Goal: Transaction & Acquisition: Purchase product/service

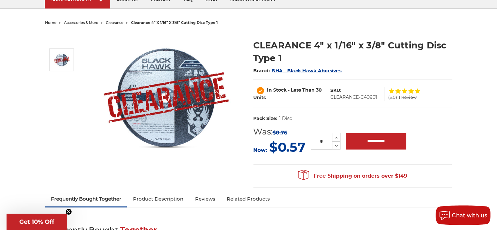
scroll to position [65, 0]
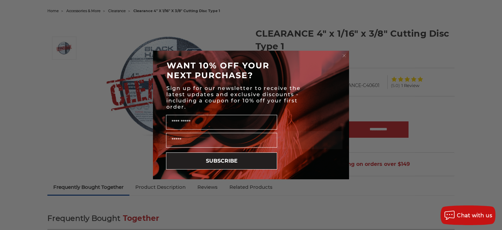
click at [343, 55] on circle "Close dialog" at bounding box center [344, 56] width 6 height 6
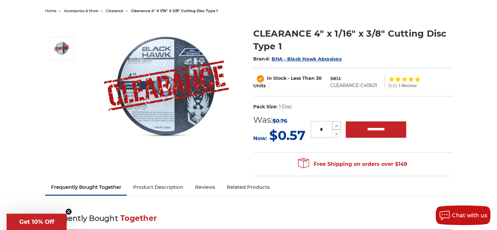
click at [336, 125] on icon at bounding box center [336, 126] width 5 height 6
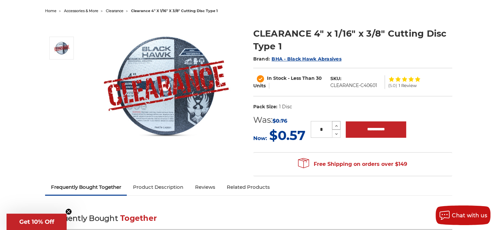
click at [336, 125] on icon at bounding box center [336, 126] width 5 height 6
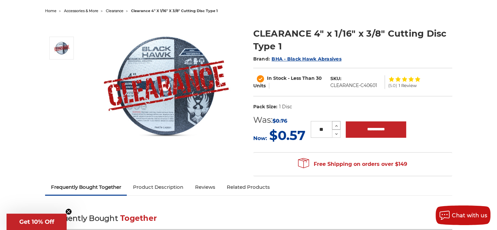
click at [336, 125] on icon at bounding box center [336, 126] width 5 height 6
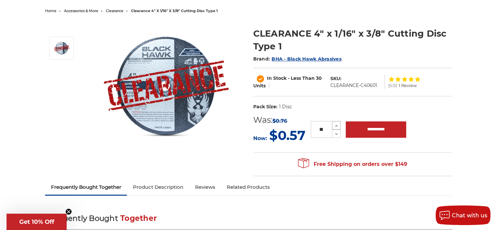
click at [336, 125] on icon at bounding box center [336, 126] width 5 height 6
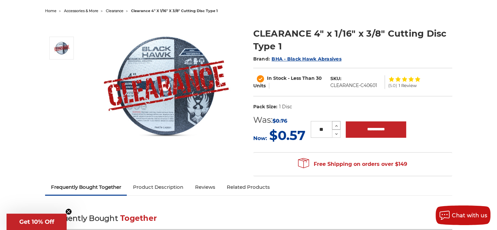
click at [336, 125] on icon at bounding box center [336, 126] width 5 height 6
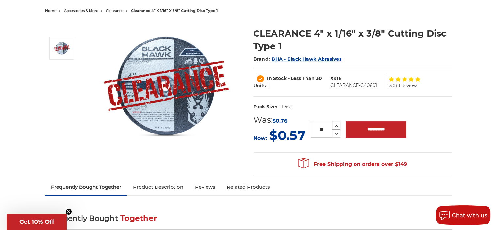
click at [336, 125] on icon at bounding box center [336, 126] width 5 height 6
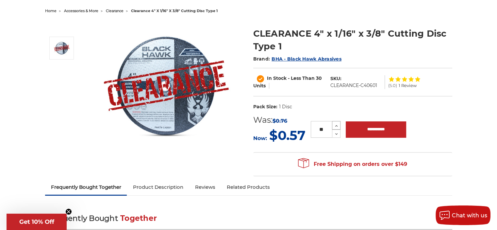
click at [336, 125] on icon at bounding box center [336, 126] width 5 height 6
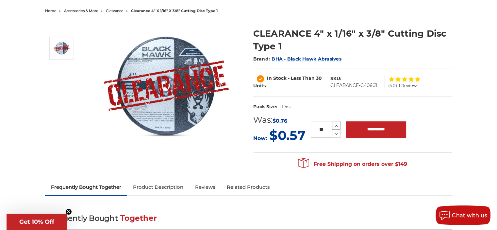
click at [336, 125] on icon at bounding box center [336, 126] width 5 height 6
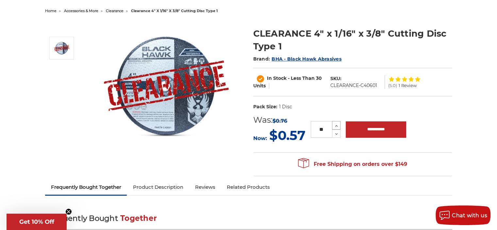
click at [336, 125] on icon at bounding box center [336, 126] width 5 height 6
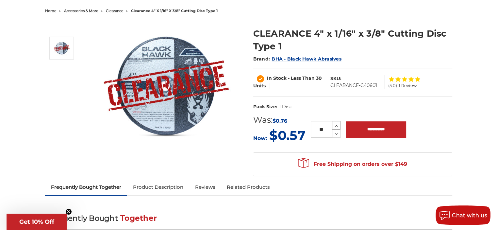
click at [336, 125] on icon at bounding box center [336, 126] width 5 height 6
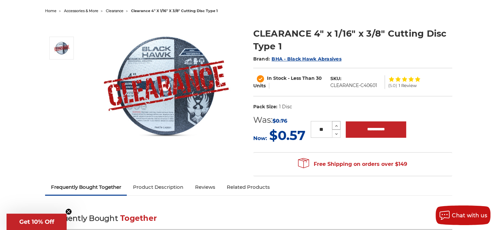
click at [336, 125] on icon at bounding box center [336, 126] width 5 height 6
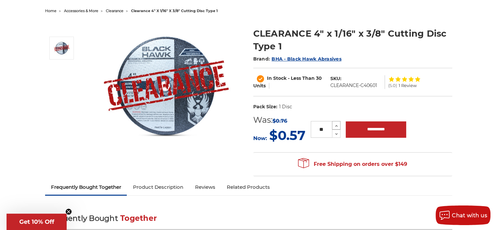
click at [336, 125] on icon at bounding box center [336, 126] width 5 height 6
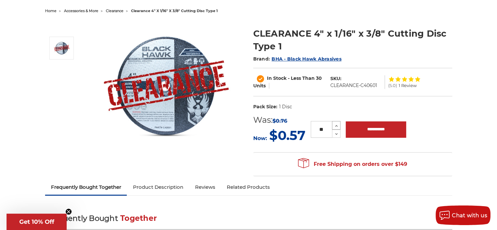
click at [336, 125] on icon at bounding box center [336, 126] width 5 height 6
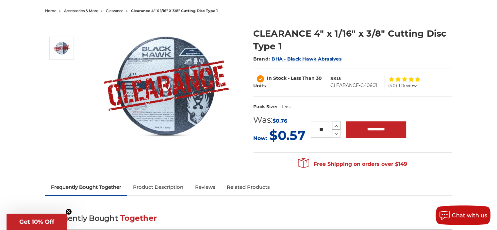
click at [336, 125] on icon at bounding box center [336, 126] width 5 height 6
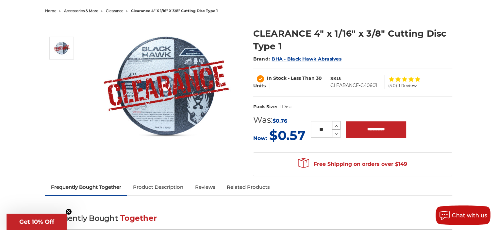
click at [336, 125] on icon at bounding box center [336, 126] width 5 height 6
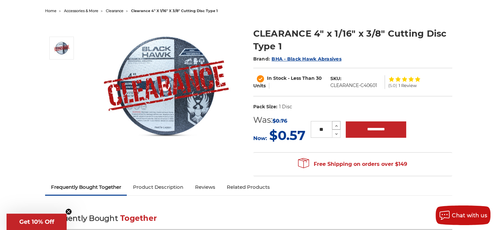
click at [336, 125] on icon at bounding box center [336, 126] width 5 height 6
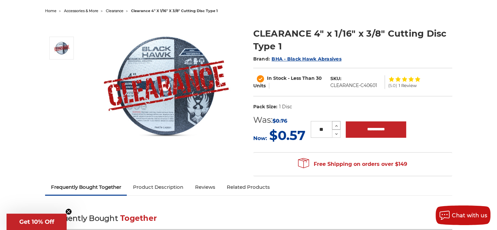
click at [336, 125] on icon at bounding box center [336, 126] width 5 height 6
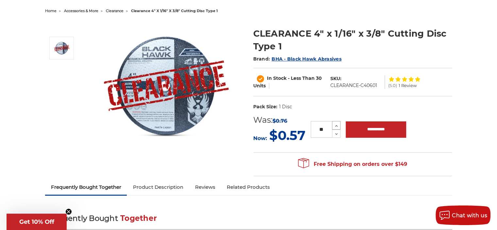
click at [336, 125] on icon at bounding box center [336, 126] width 5 height 6
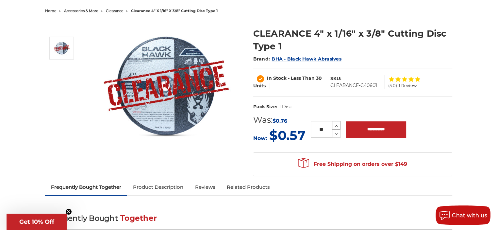
click at [336, 125] on icon at bounding box center [336, 126] width 5 height 6
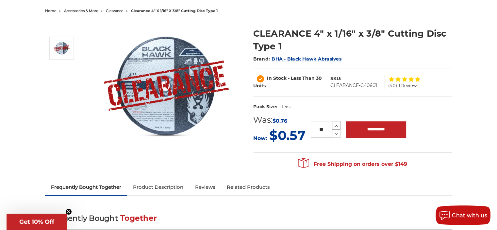
click at [336, 125] on icon at bounding box center [336, 126] width 5 height 6
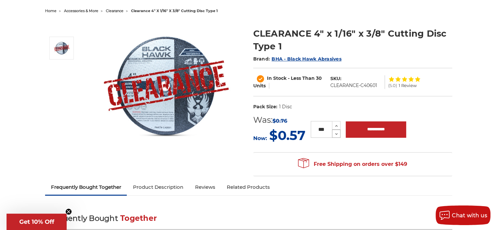
click at [336, 134] on icon at bounding box center [336, 134] width 5 height 6
type input "***"
click at [372, 128] on input "**********" at bounding box center [376, 129] width 60 height 16
type input "**********"
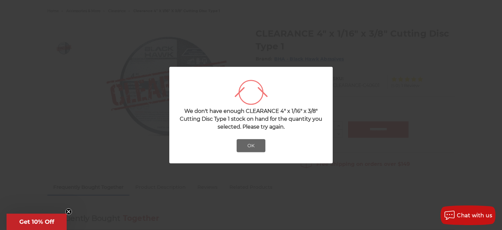
click at [248, 146] on button "OK" at bounding box center [251, 145] width 29 height 13
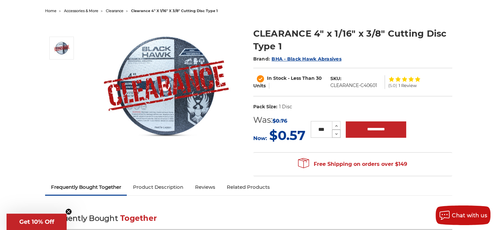
click at [335, 134] on icon at bounding box center [336, 134] width 5 height 6
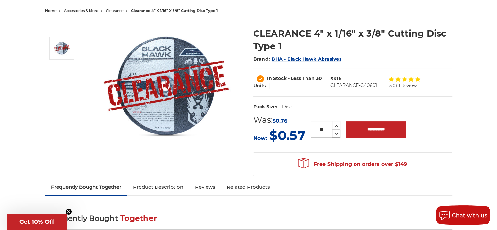
click at [336, 133] on icon at bounding box center [336, 134] width 5 height 6
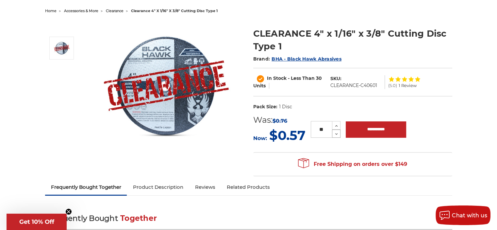
click at [336, 133] on icon at bounding box center [336, 134] width 5 height 6
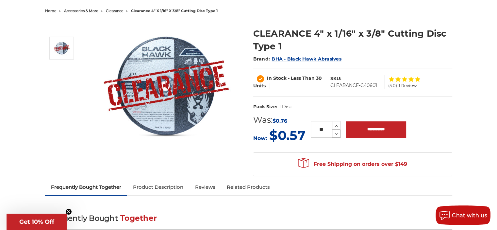
click at [336, 133] on icon at bounding box center [336, 134] width 5 height 6
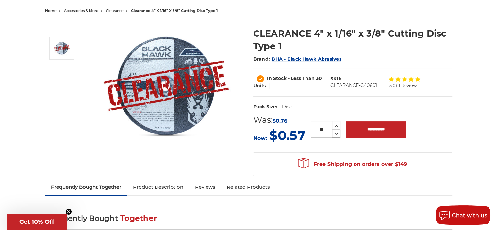
click at [336, 133] on icon at bounding box center [336, 134] width 5 height 6
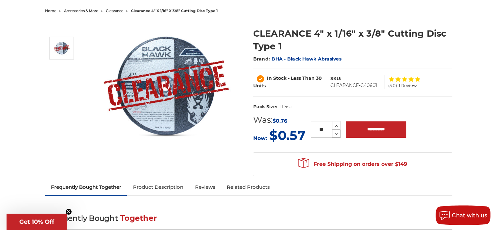
click at [336, 133] on icon at bounding box center [336, 134] width 5 height 6
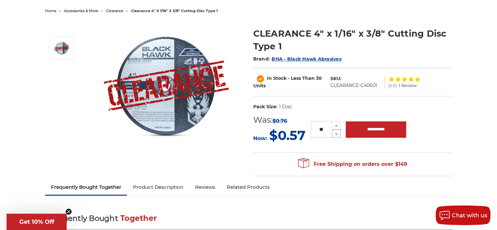
click at [336, 133] on icon at bounding box center [336, 134] width 5 height 6
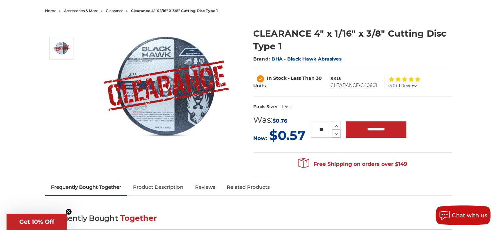
click at [336, 133] on icon at bounding box center [336, 134] width 5 height 6
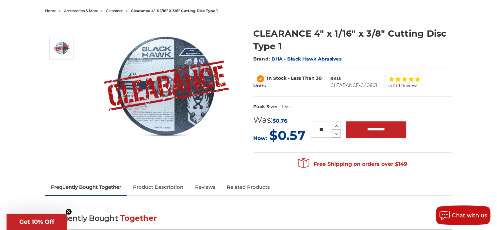
click at [336, 133] on icon at bounding box center [336, 134] width 5 height 6
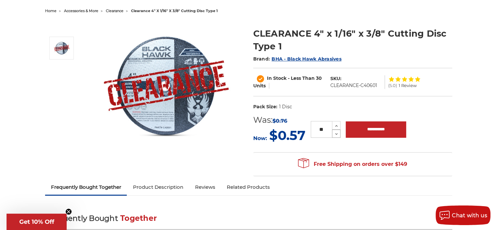
click at [336, 133] on icon at bounding box center [336, 134] width 5 height 6
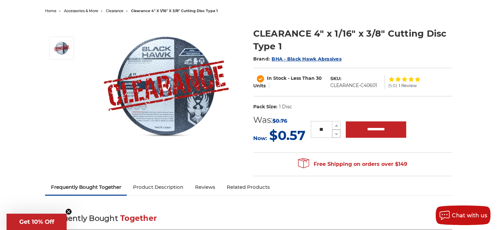
type input "**"
click at [369, 131] on input "**********" at bounding box center [376, 129] width 60 height 16
type input "**********"
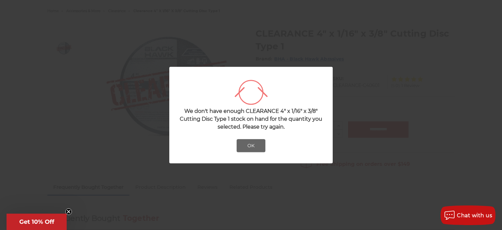
click at [252, 143] on button "OK" at bounding box center [251, 145] width 29 height 13
